Goal: Task Accomplishment & Management: Use online tool/utility

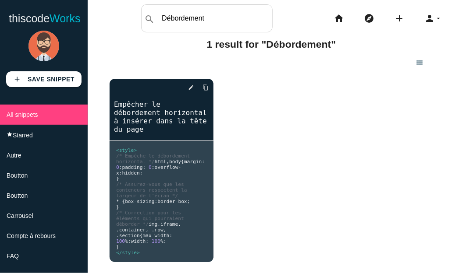
click at [227, 20] on input "Débordement" at bounding box center [214, 18] width 115 height 18
type input "D"
type input "B"
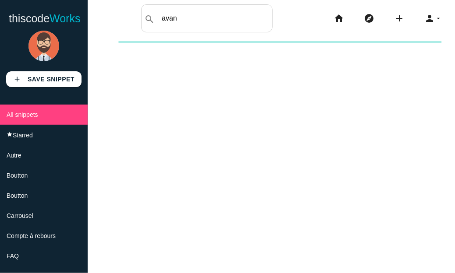
type input "avant"
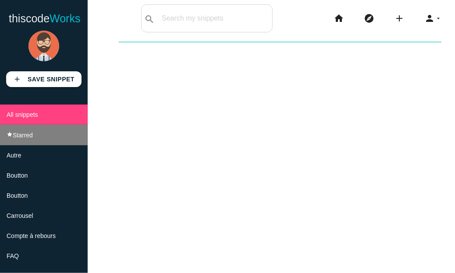
click at [32, 132] on span "Starred" at bounding box center [23, 135] width 20 height 7
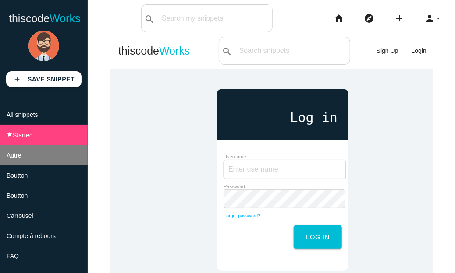
type input "x_funnel"
click at [30, 153] on li "Autre" at bounding box center [44, 155] width 88 height 20
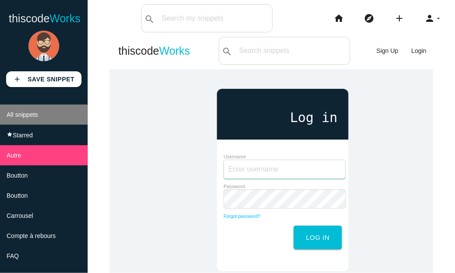
type input "x_funnel"
click at [39, 117] on li "All snippets" at bounding box center [44, 115] width 88 height 20
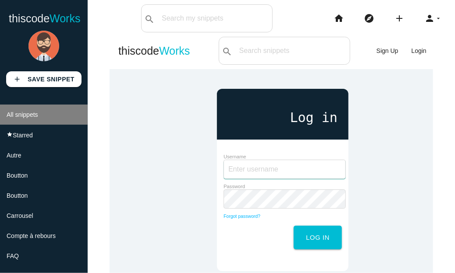
type input "x_funnel"
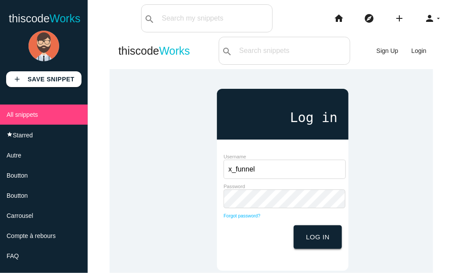
click at [304, 241] on button "Log in" at bounding box center [317, 238] width 48 height 24
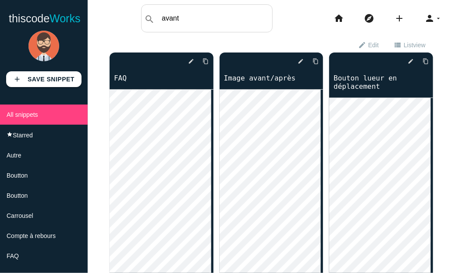
type input "avant"
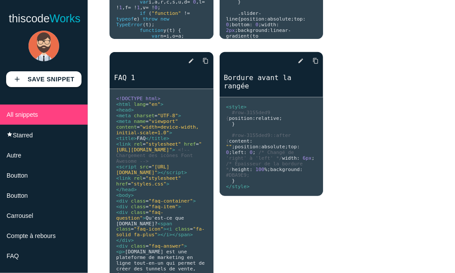
scroll to position [336, 0]
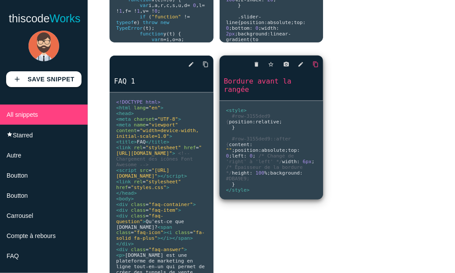
click at [312, 63] on icon "content_copy" at bounding box center [315, 64] width 6 height 16
